Goal: Check status: Check status

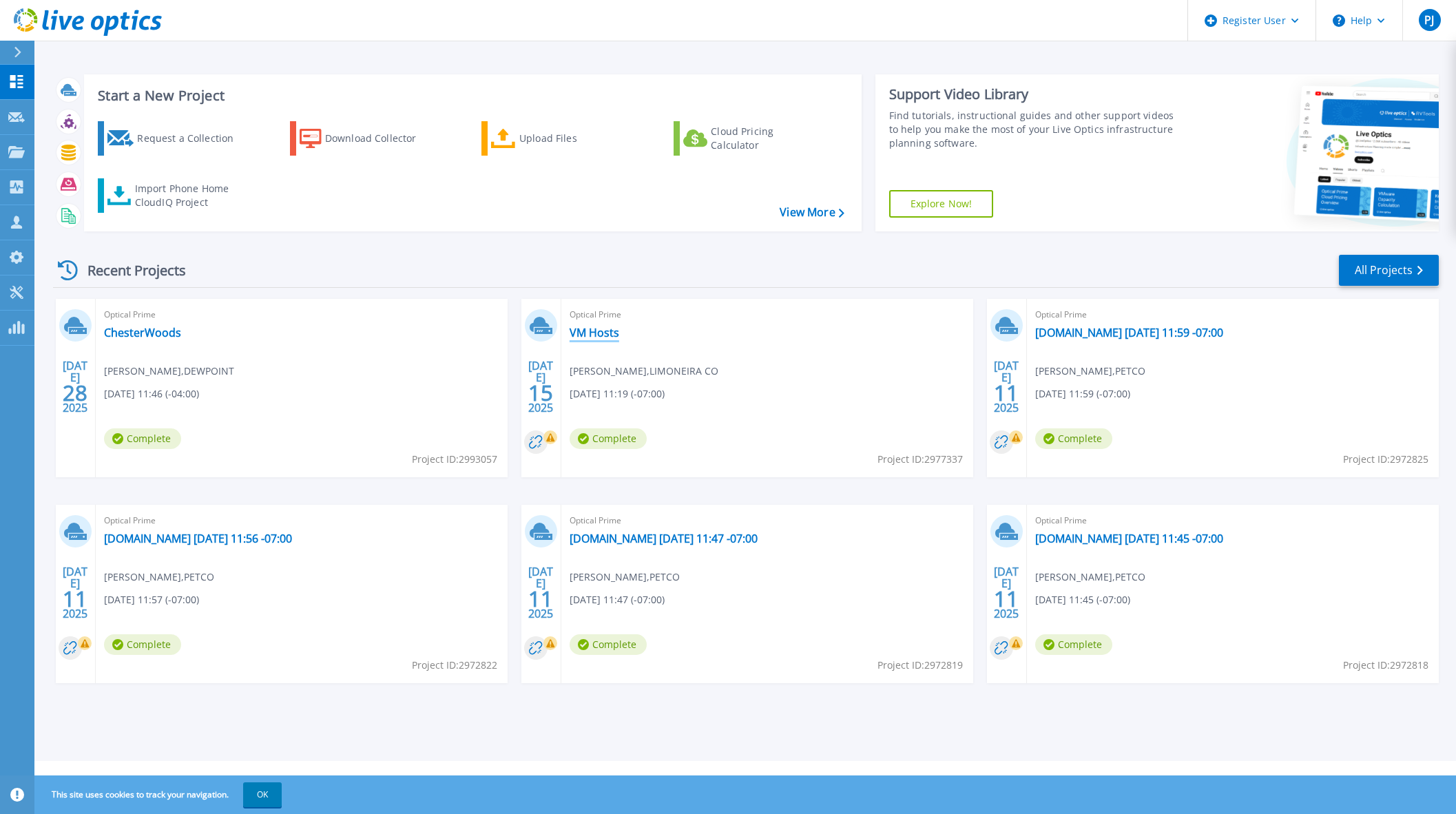
click at [596, 334] on link "VM Hosts" at bounding box center [594, 332] width 50 height 14
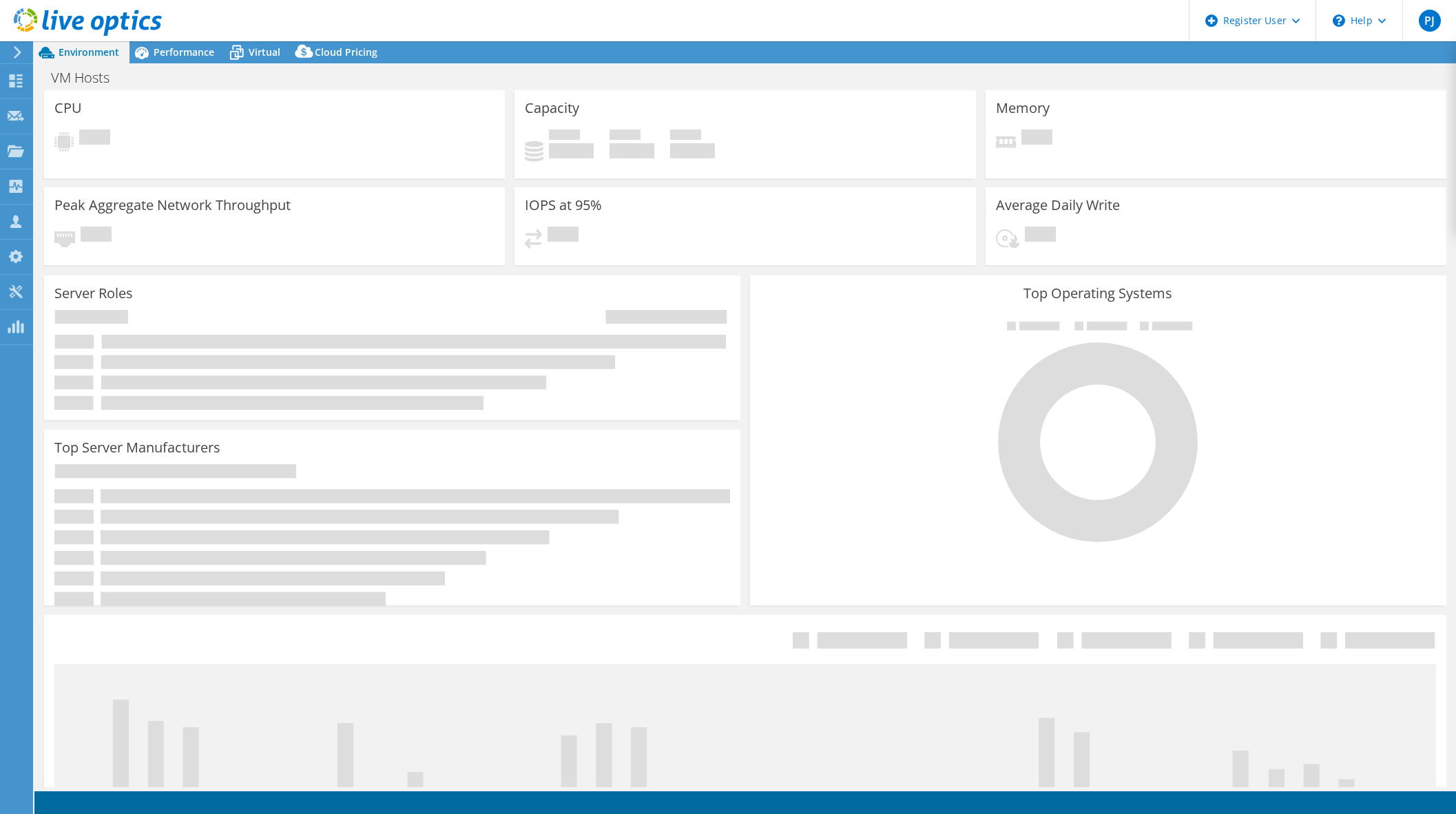
select select "USWest"
select select "USD"
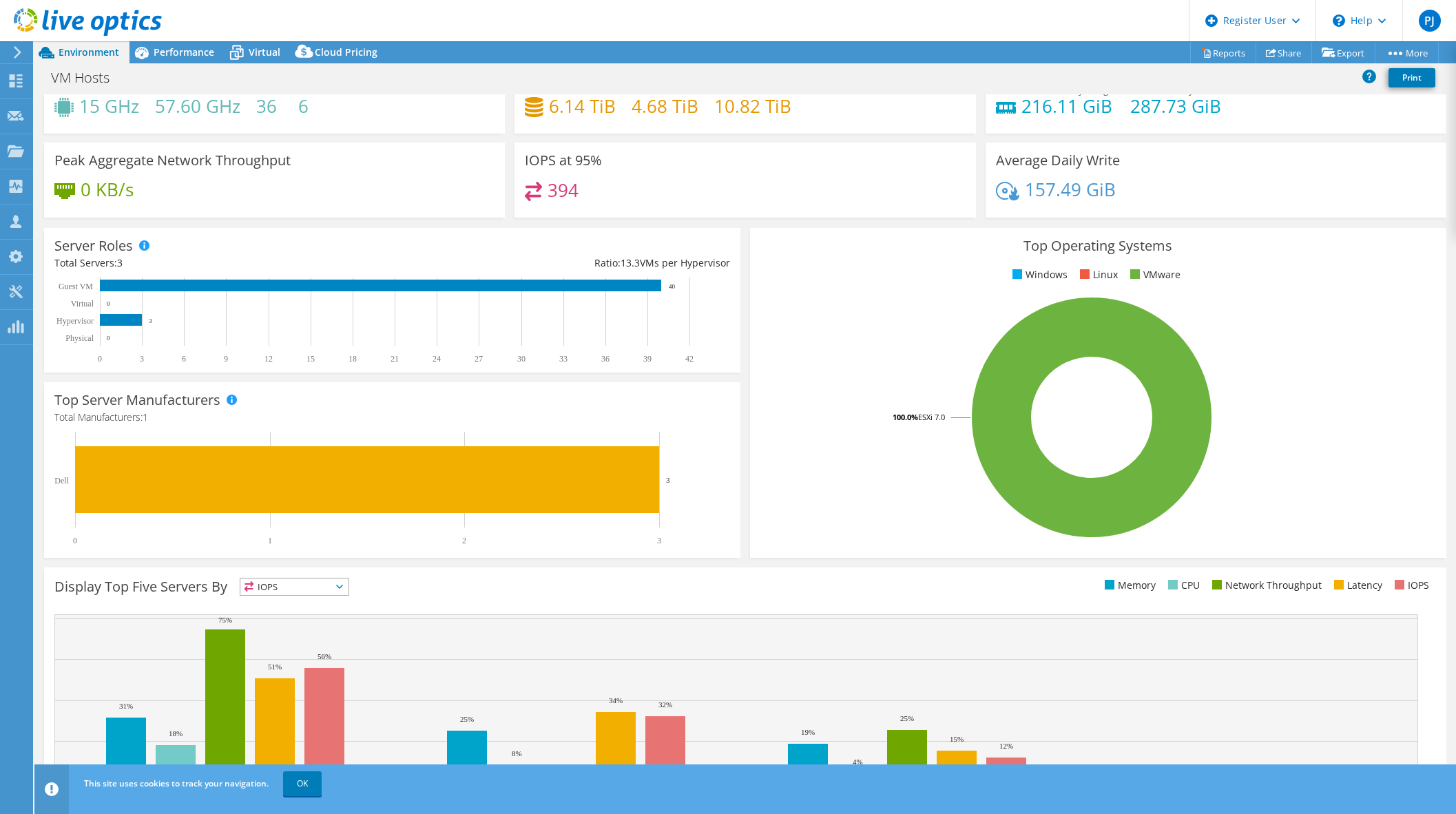
scroll to position [106, 0]
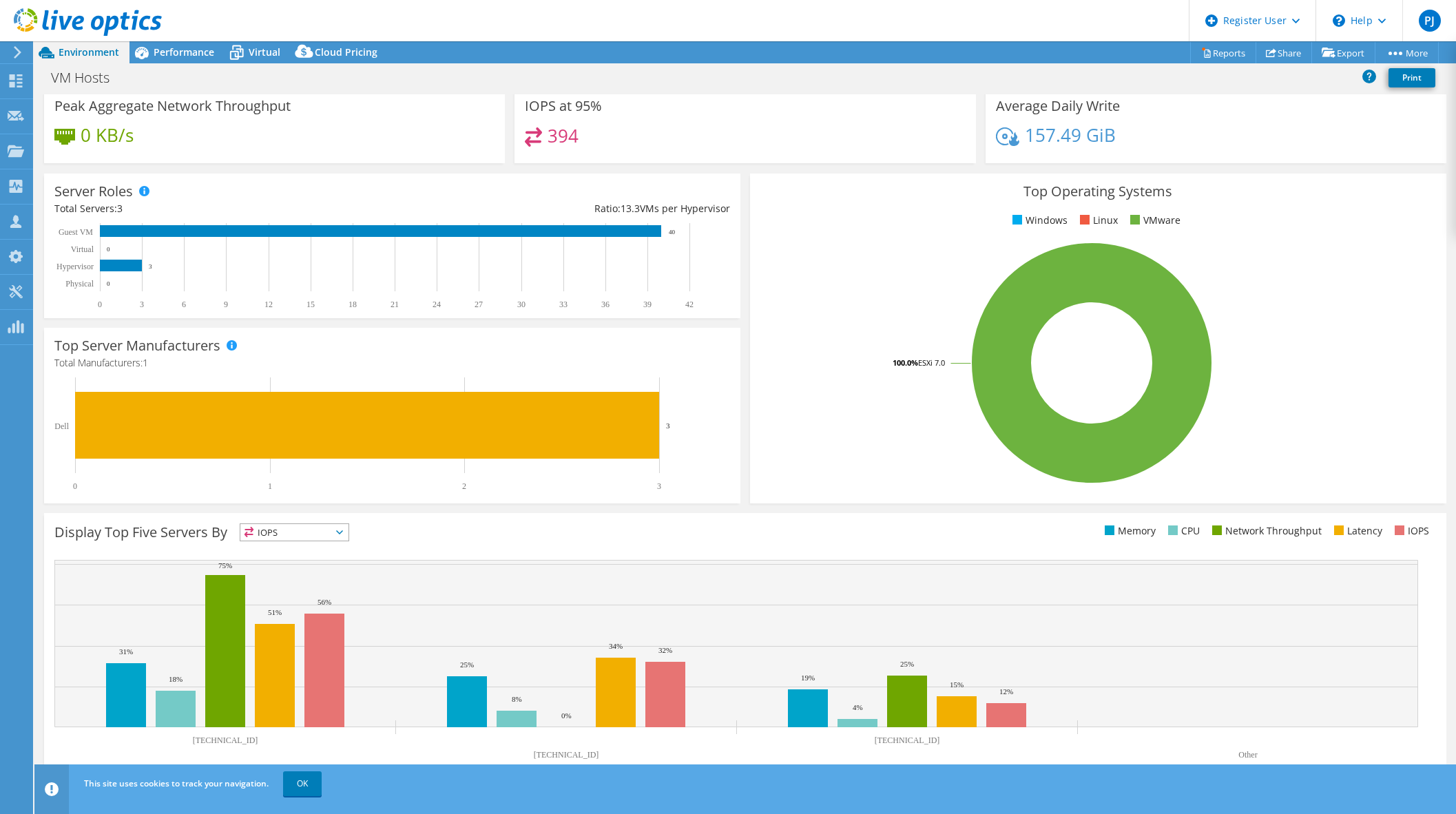
click at [340, 534] on icon at bounding box center [340, 532] width 7 height 4
click at [187, 54] on span "Performance" at bounding box center [184, 52] width 60 height 13
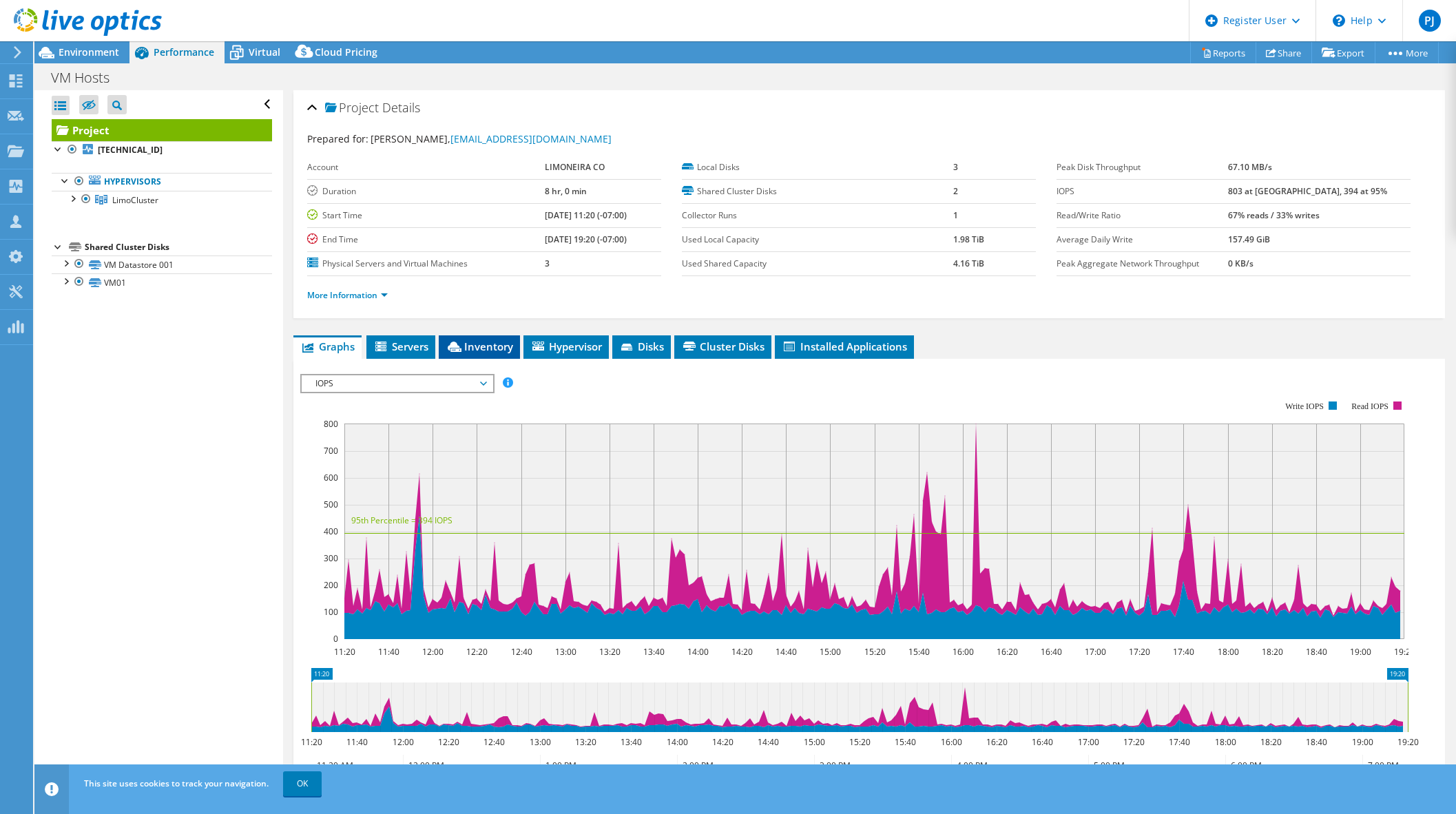
click at [485, 344] on span "Inventory" at bounding box center [479, 346] width 68 height 14
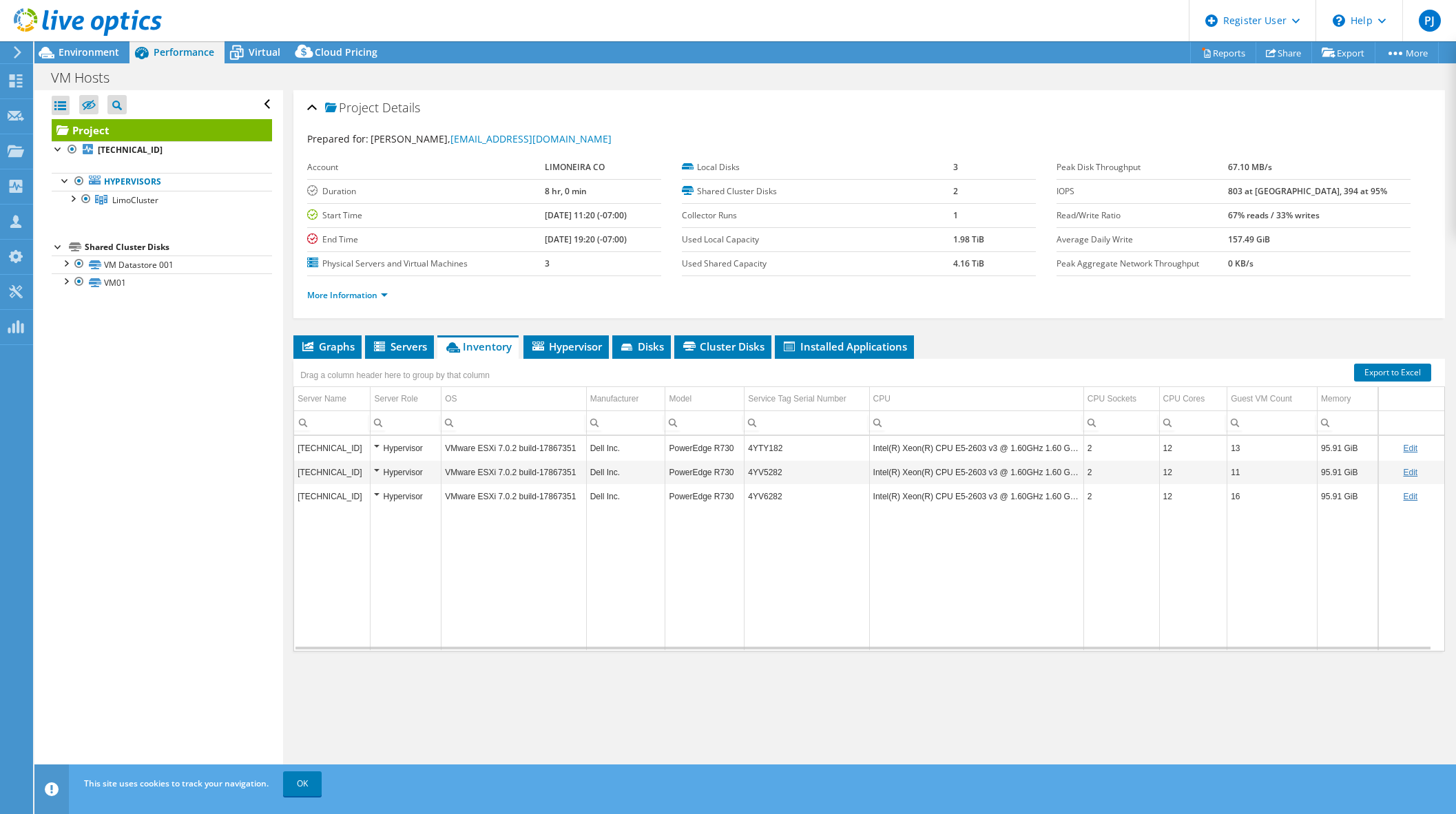
click at [683, 105] on div "Project Details" at bounding box center [869, 108] width 1124 height 29
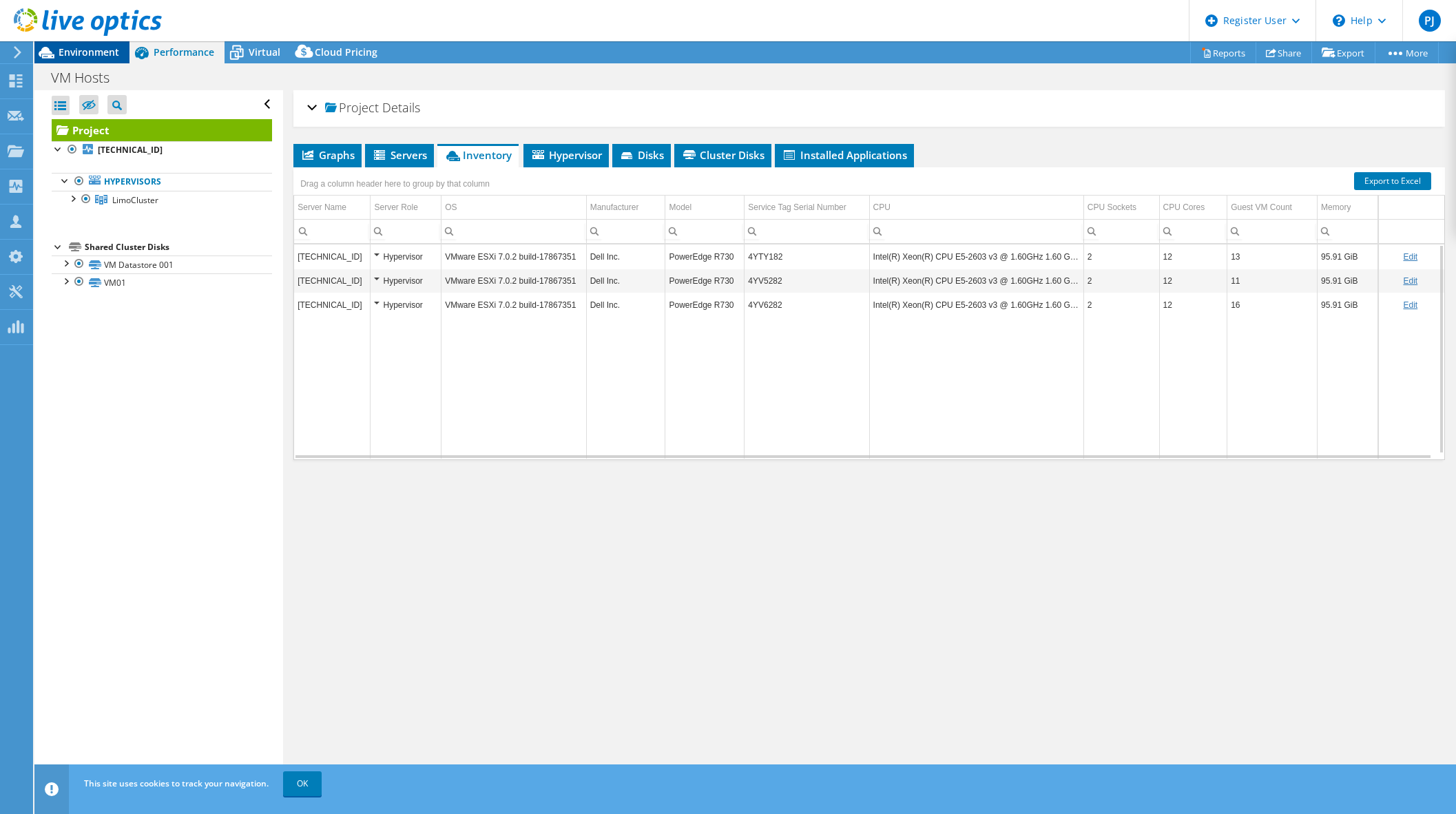
click at [84, 55] on span "Environment" at bounding box center [88, 52] width 60 height 13
